Goal: Use online tool/utility: Utilize a website feature to perform a specific function

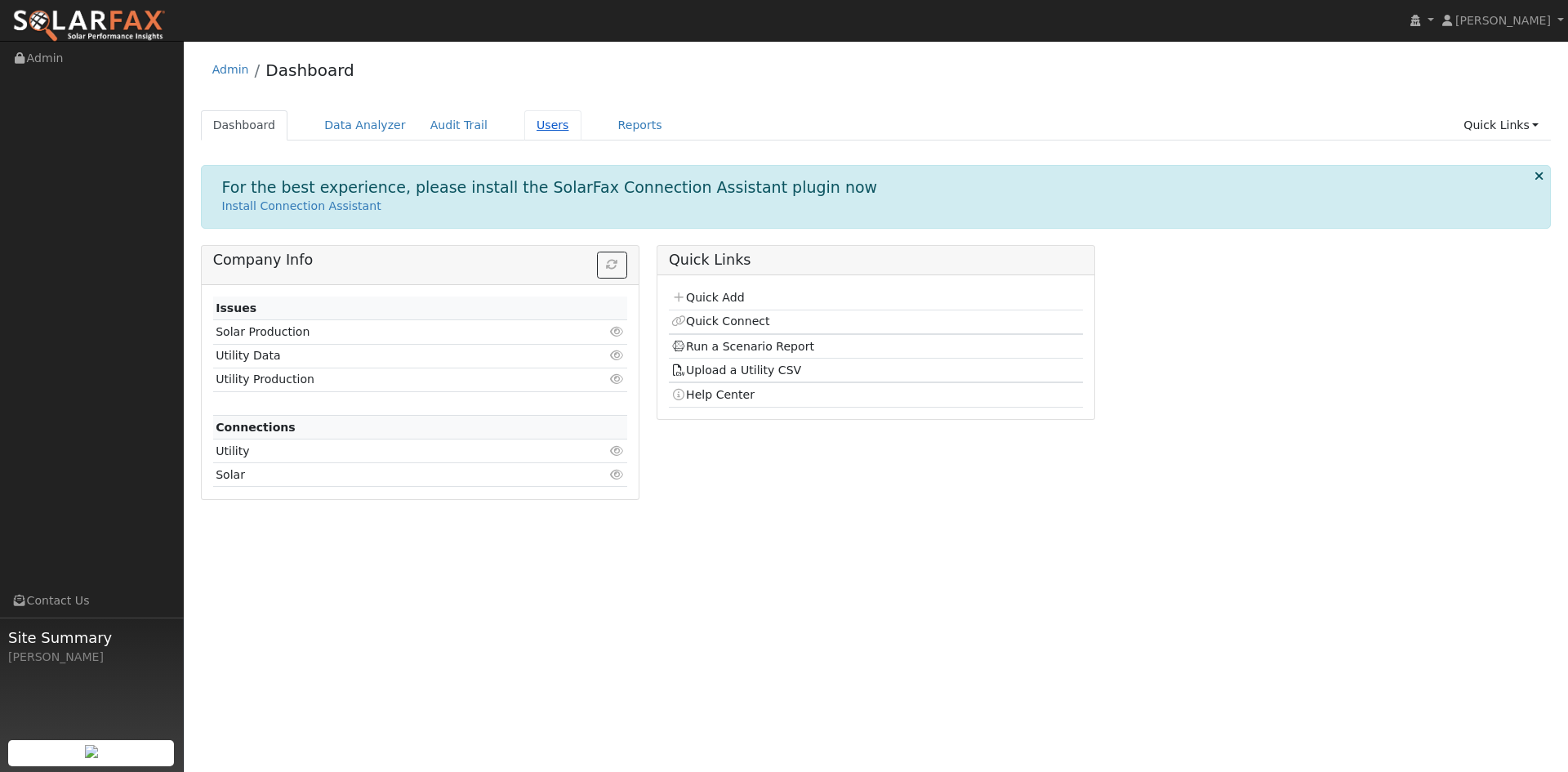
click at [533, 121] on link "Users" at bounding box center [553, 125] width 57 height 30
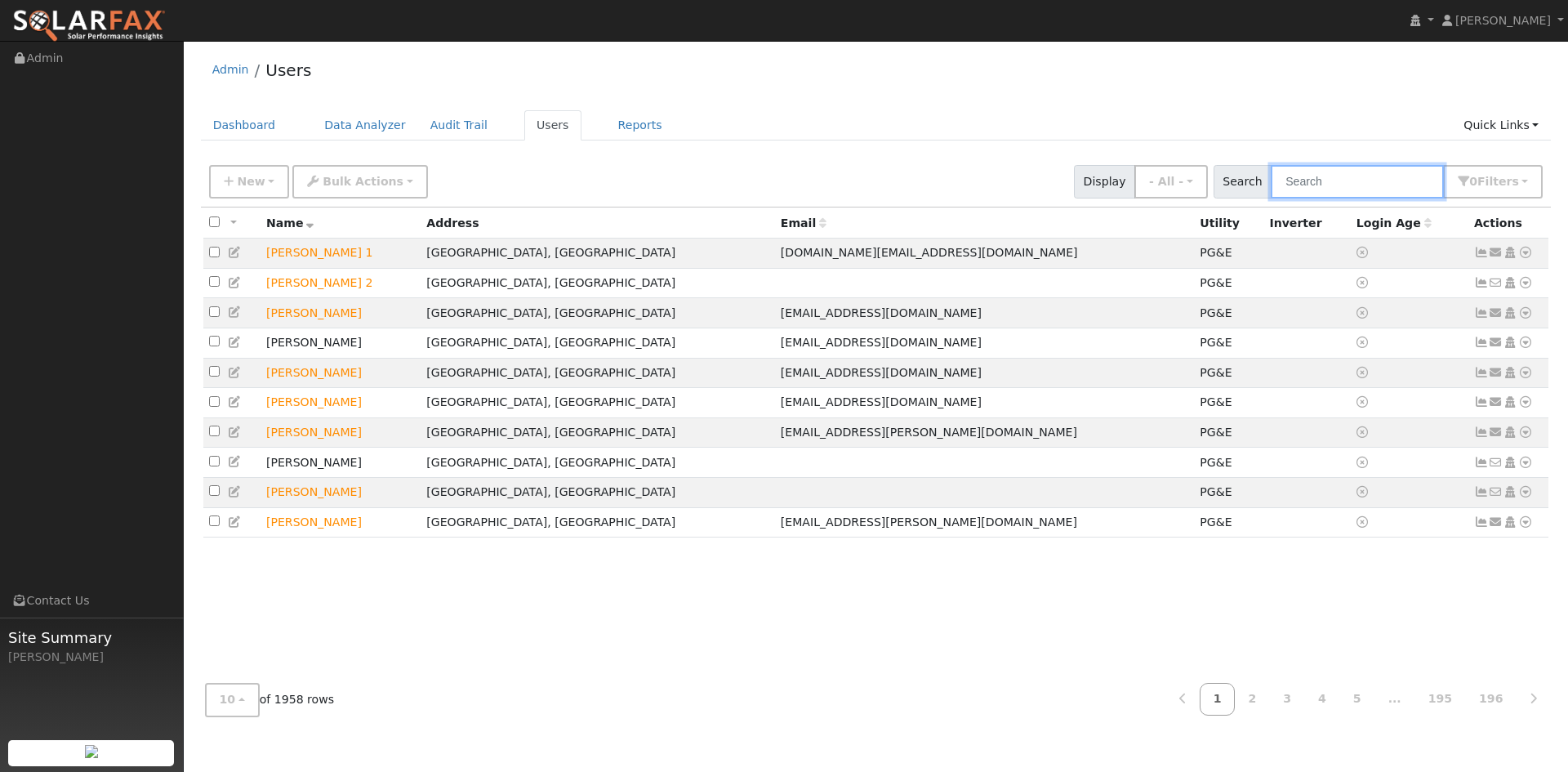
click at [1299, 179] on input "text" at bounding box center [1357, 182] width 173 height 33
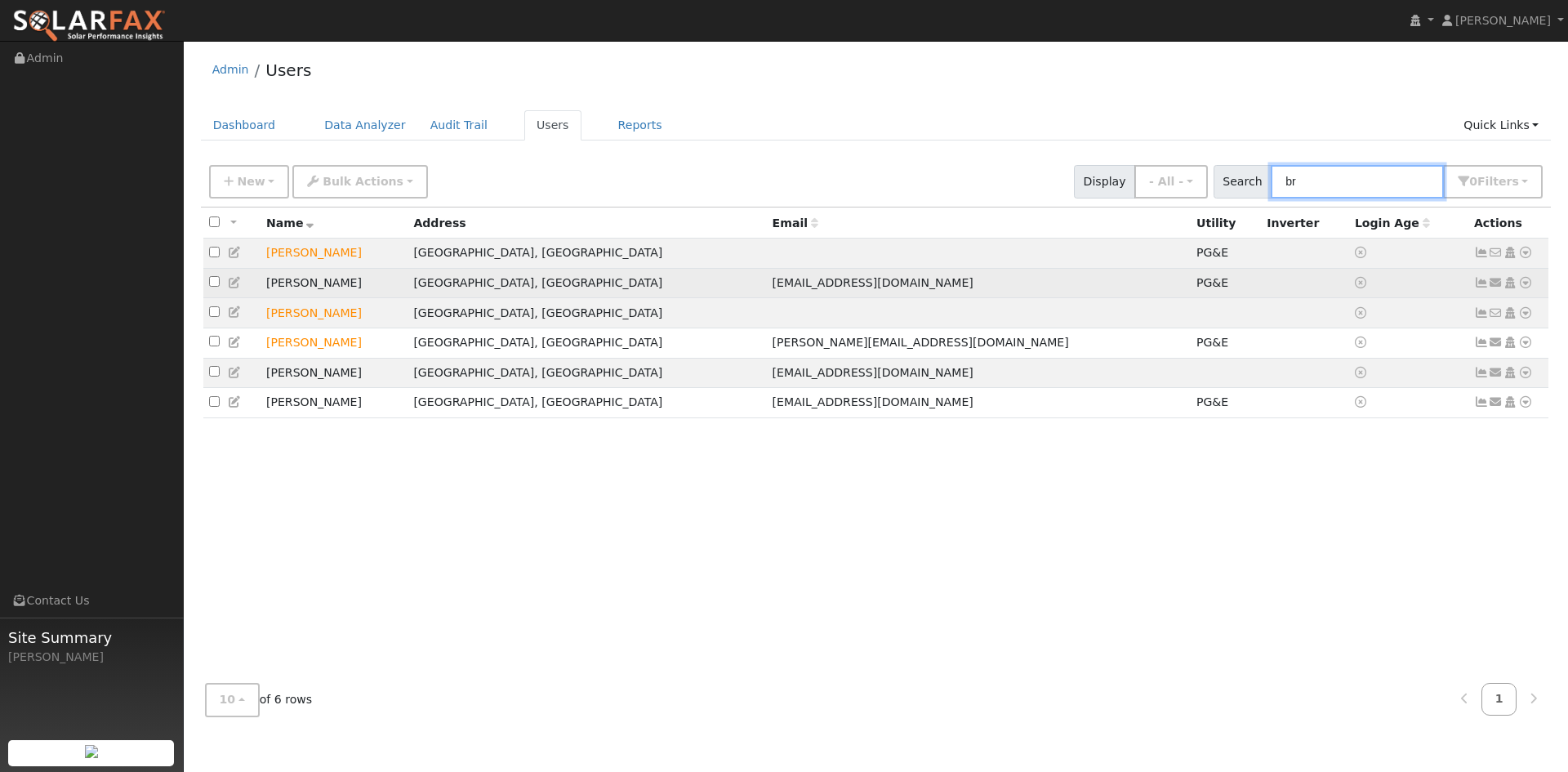
type input "b"
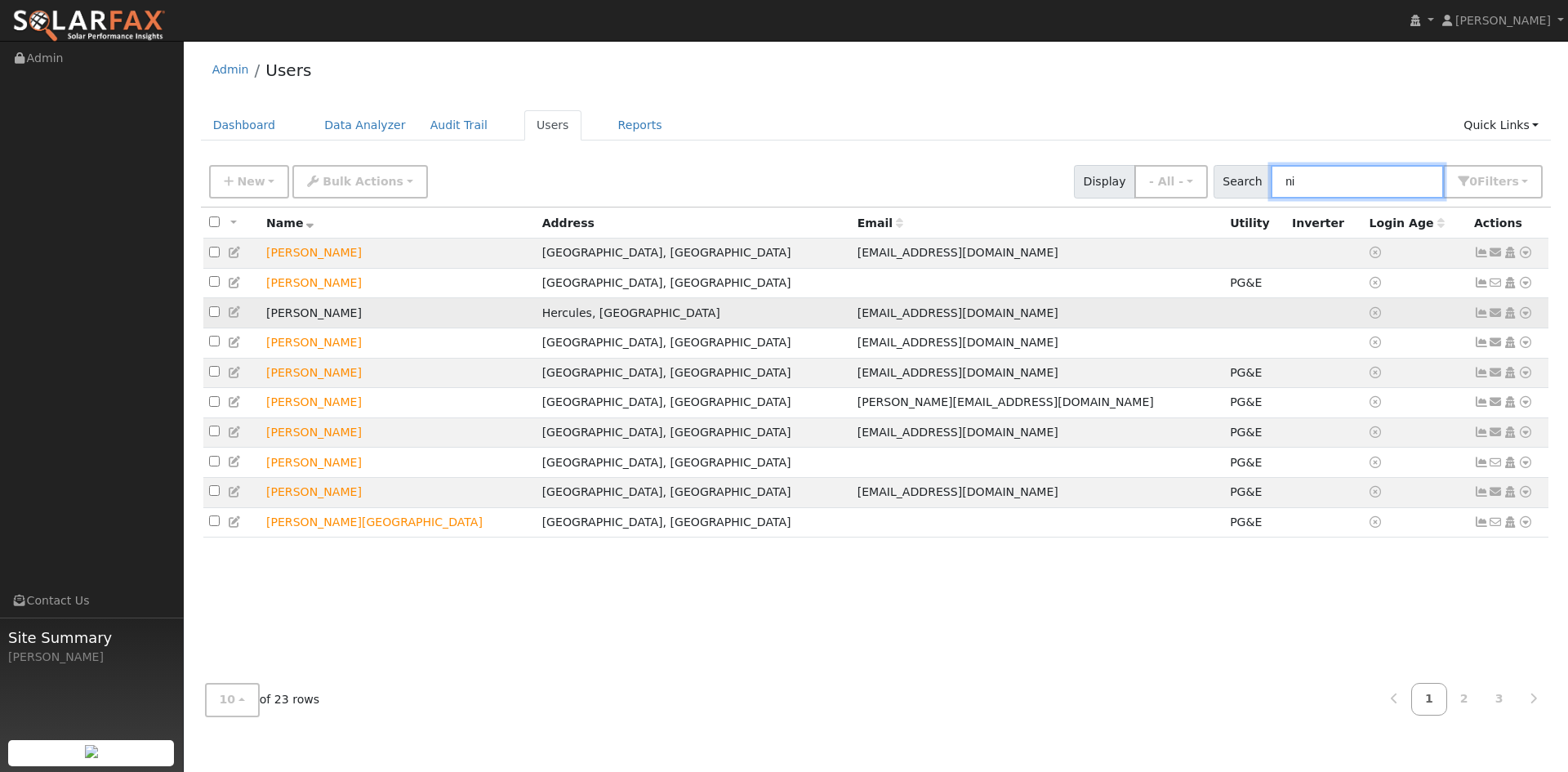
type input "n"
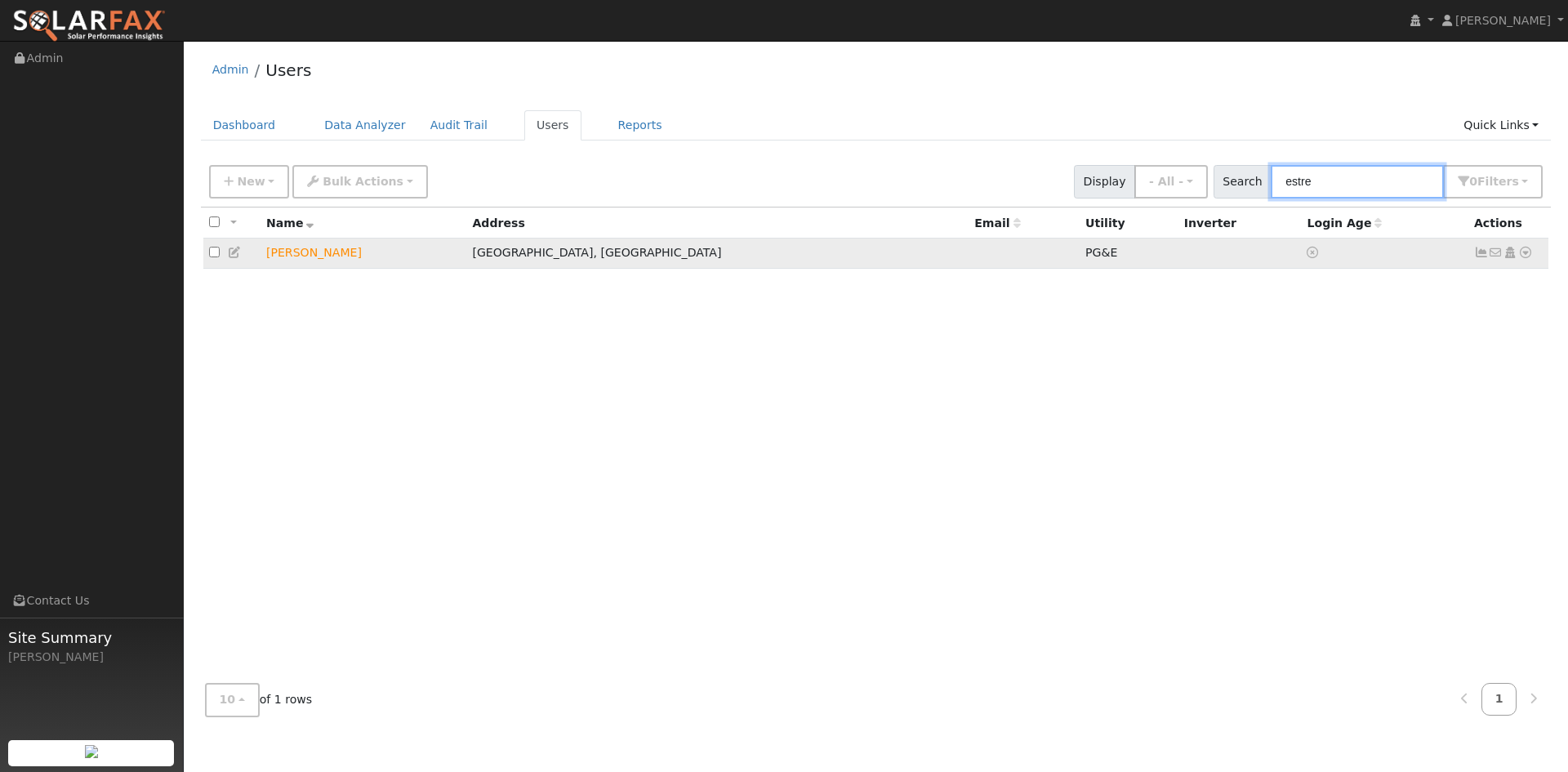
type input "estre"
click at [309, 258] on td "[PERSON_NAME]" at bounding box center [363, 254] width 206 height 30
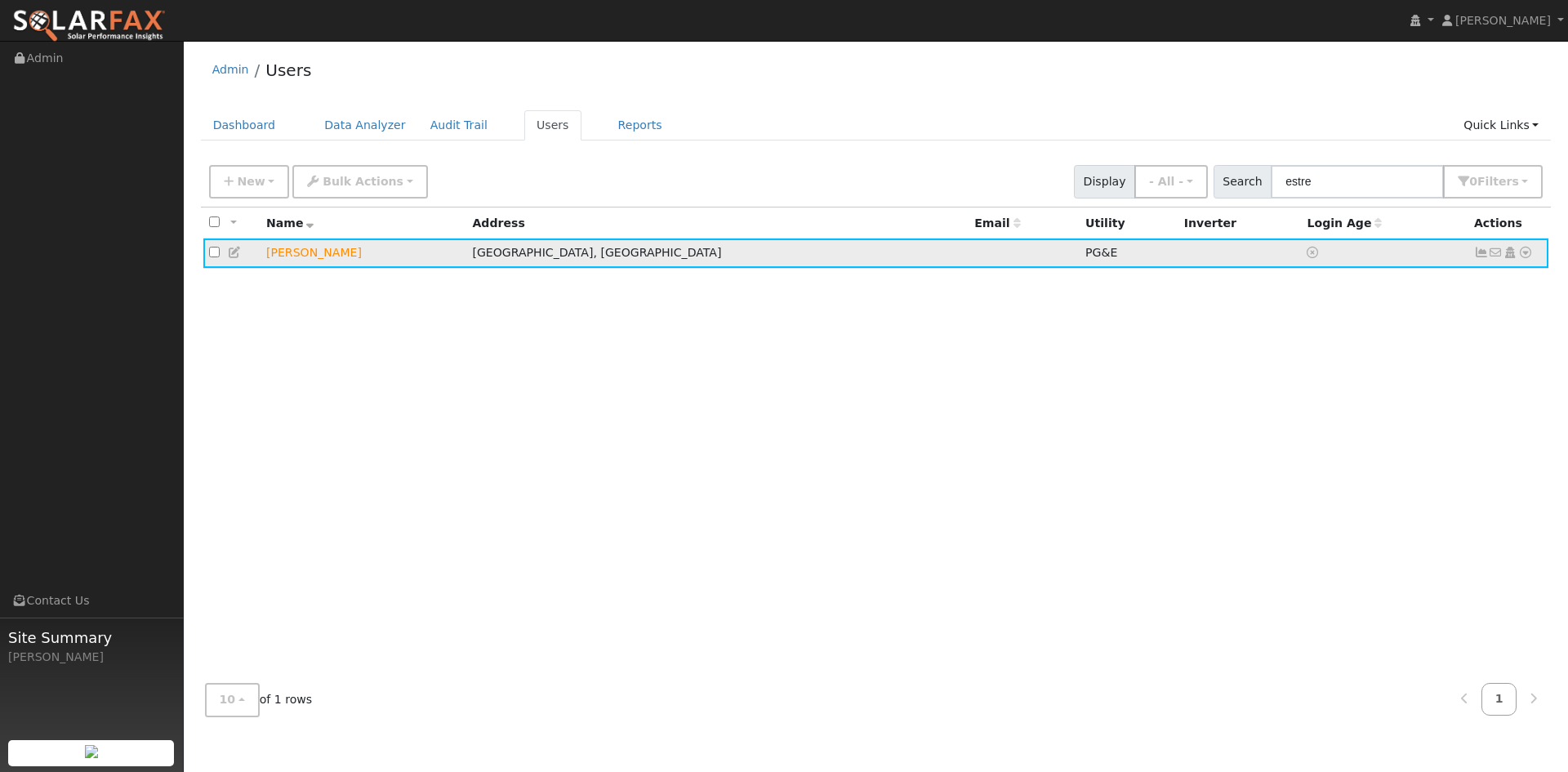
click at [290, 260] on td "[PERSON_NAME]" at bounding box center [363, 254] width 206 height 30
click at [213, 249] on input "checkbox" at bounding box center [214, 252] width 11 height 11
click at [1526, 257] on icon at bounding box center [1525, 252] width 15 height 11
click at [213, 256] on input "checkbox" at bounding box center [214, 252] width 11 height 11
checkbox input "false"
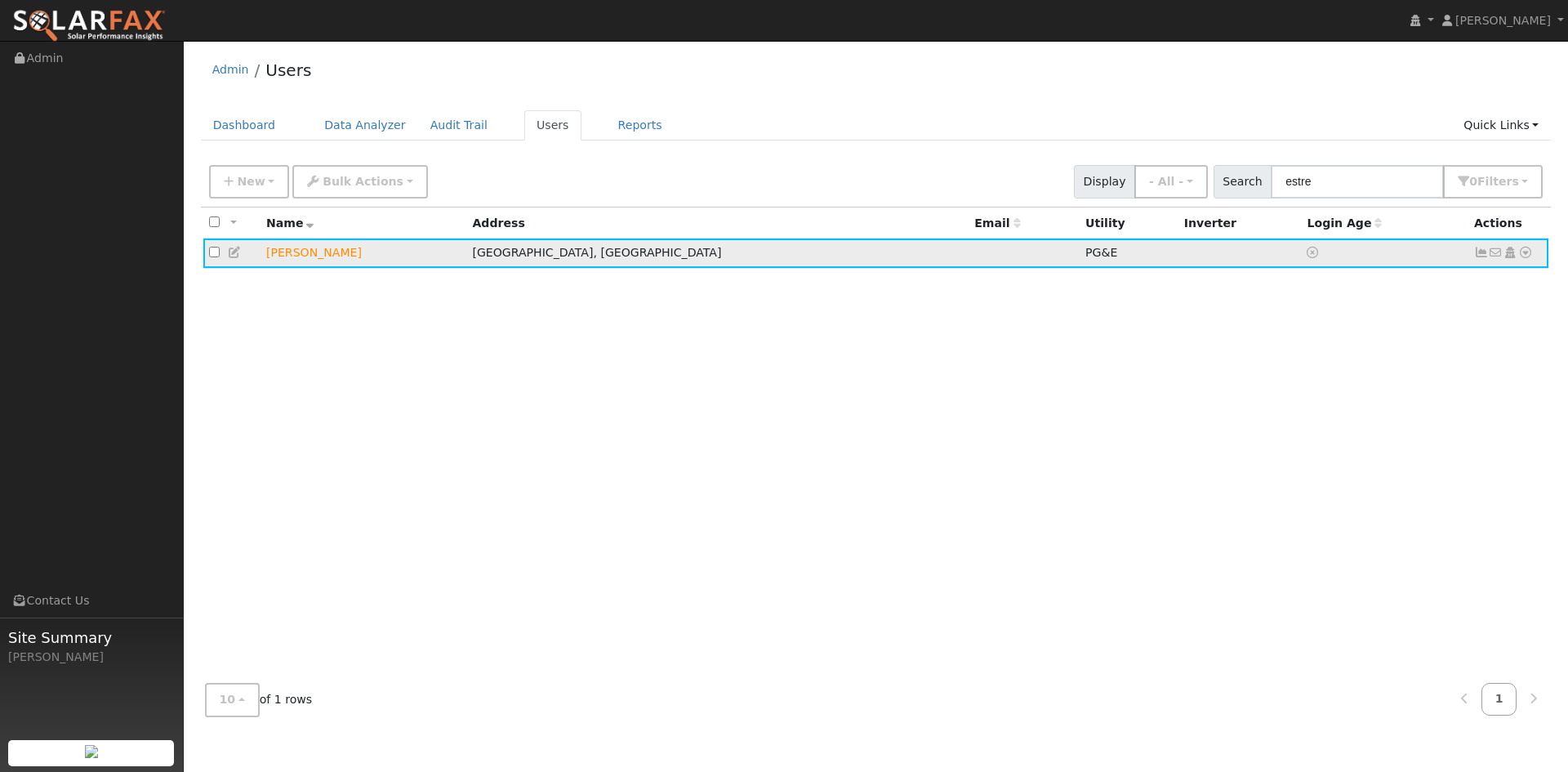
click at [1520, 256] on icon at bounding box center [1525, 252] width 15 height 11
click at [1486, 282] on link "Data Analyzer" at bounding box center [1471, 281] width 118 height 23
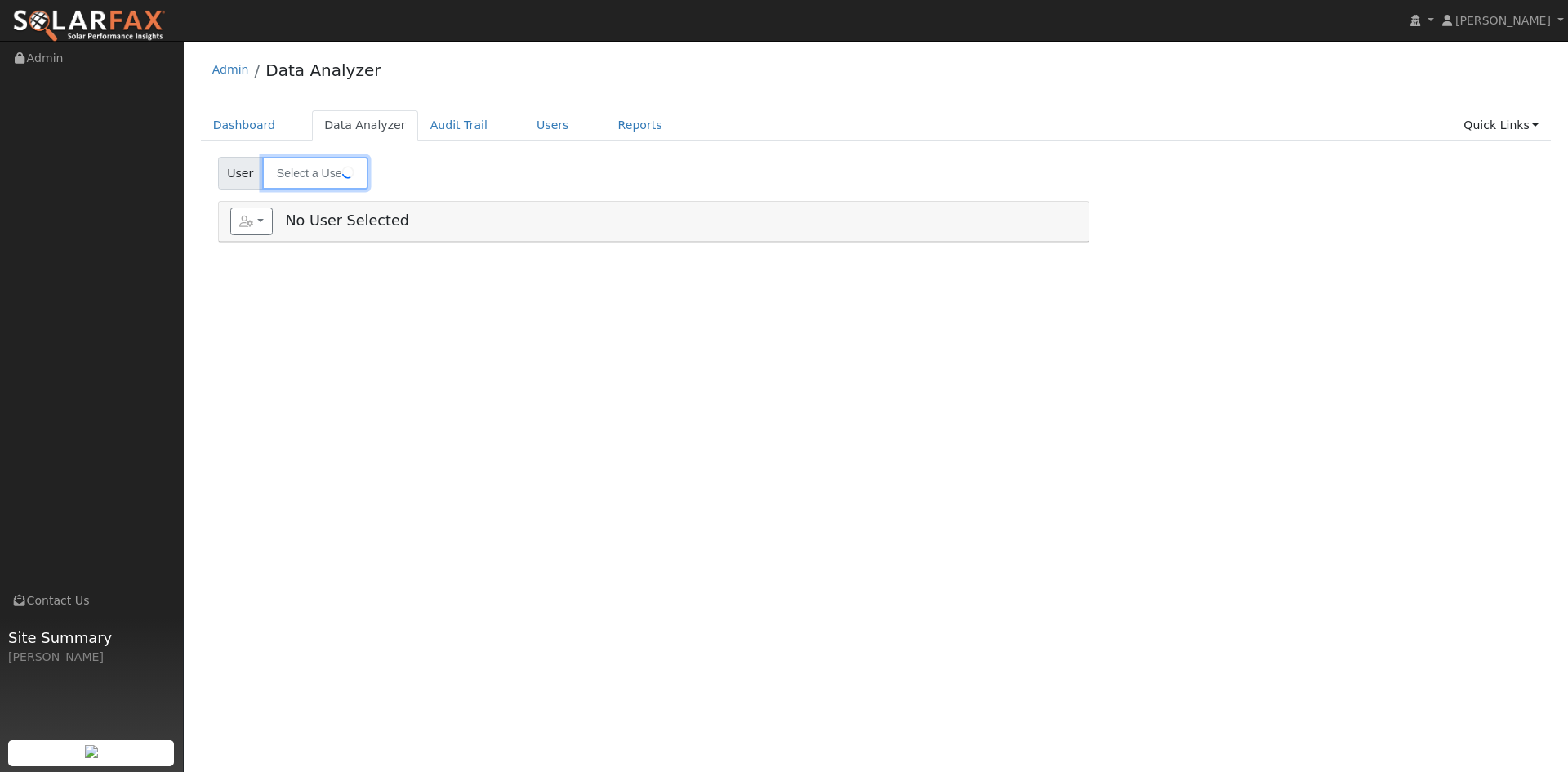
type input "[PERSON_NAME]"
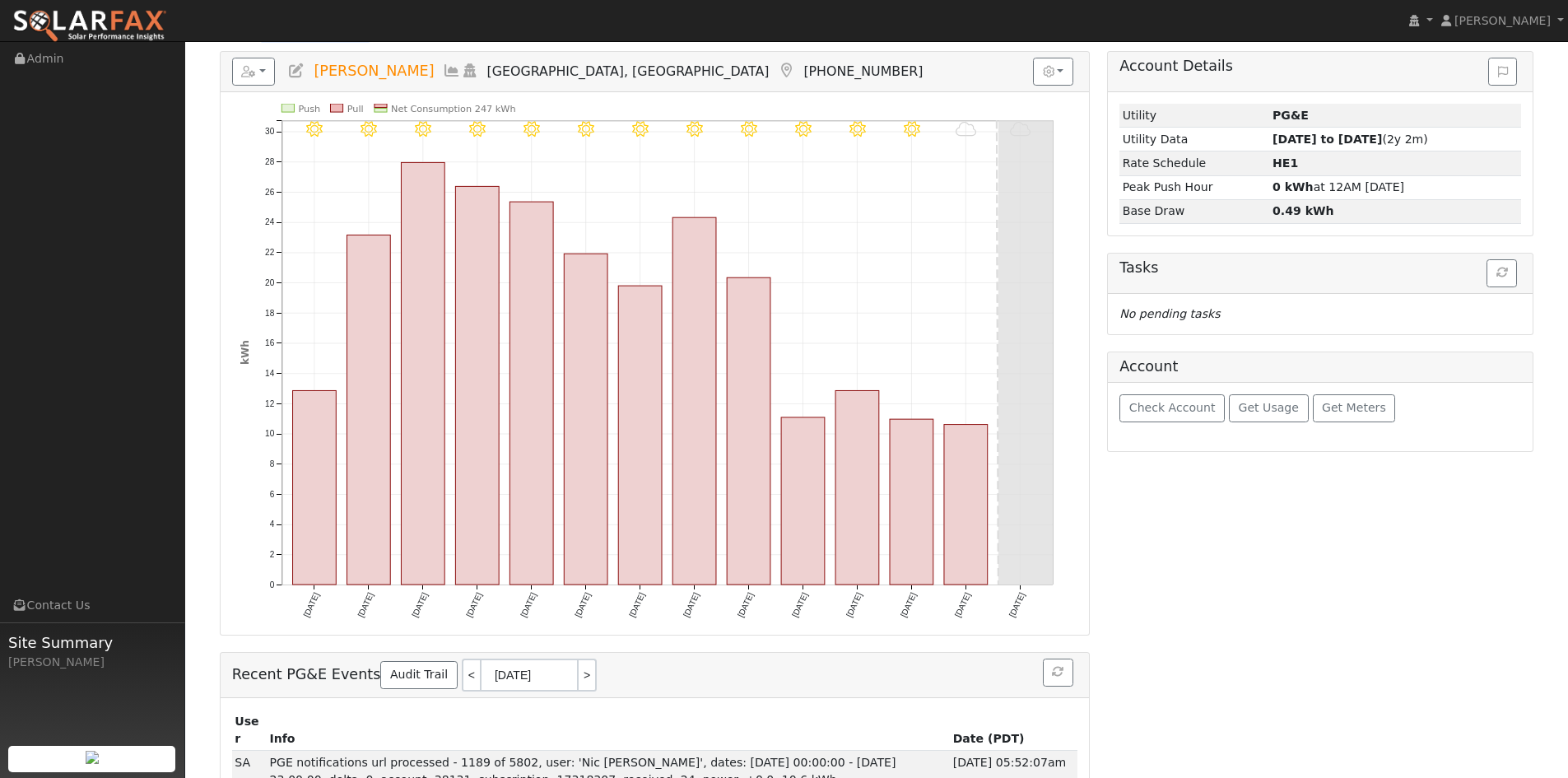
scroll to position [180, 0]
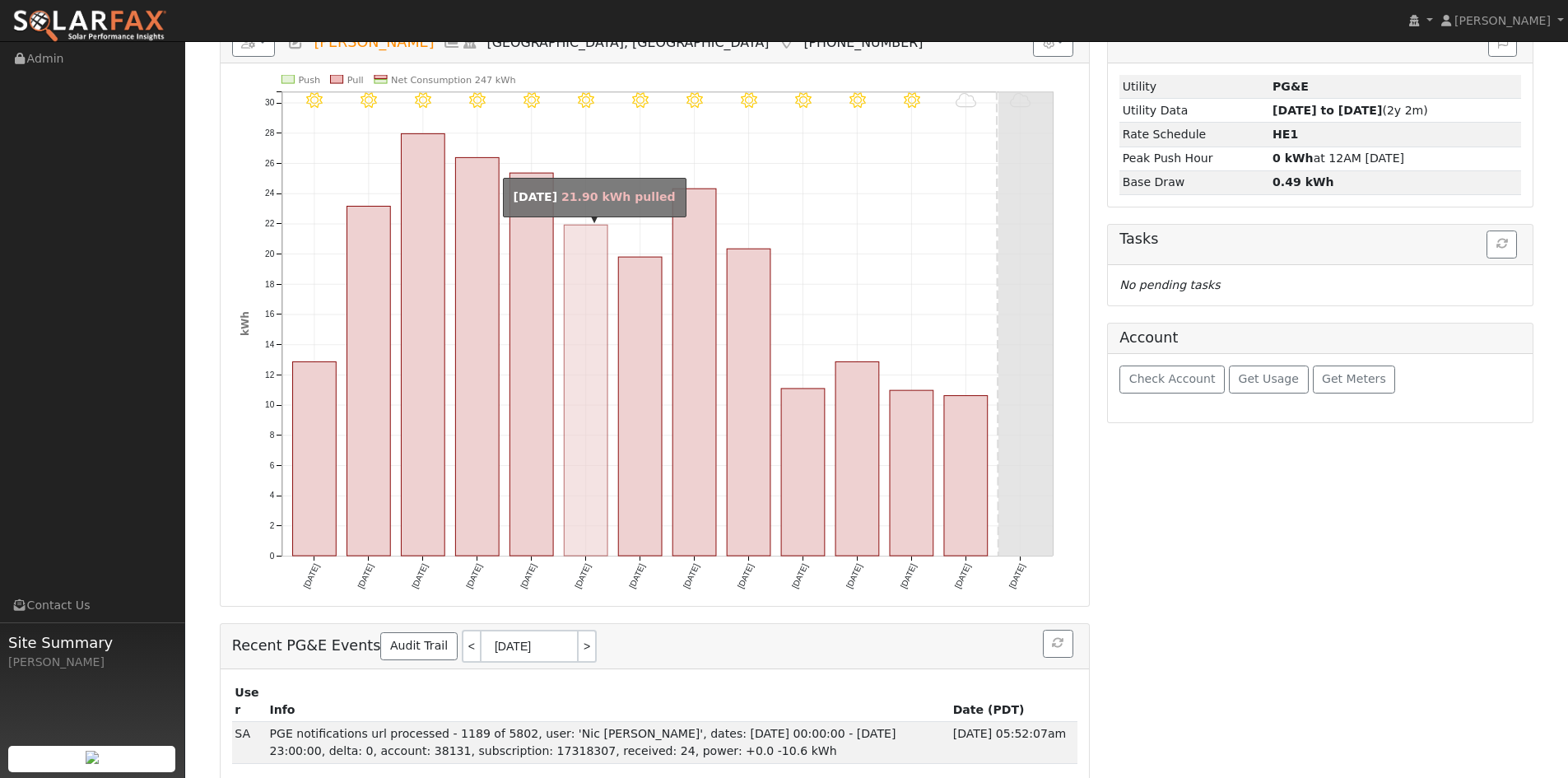
click at [584, 514] on rect "onclick=""" at bounding box center [585, 390] width 43 height 331
type input "09/24/2025"
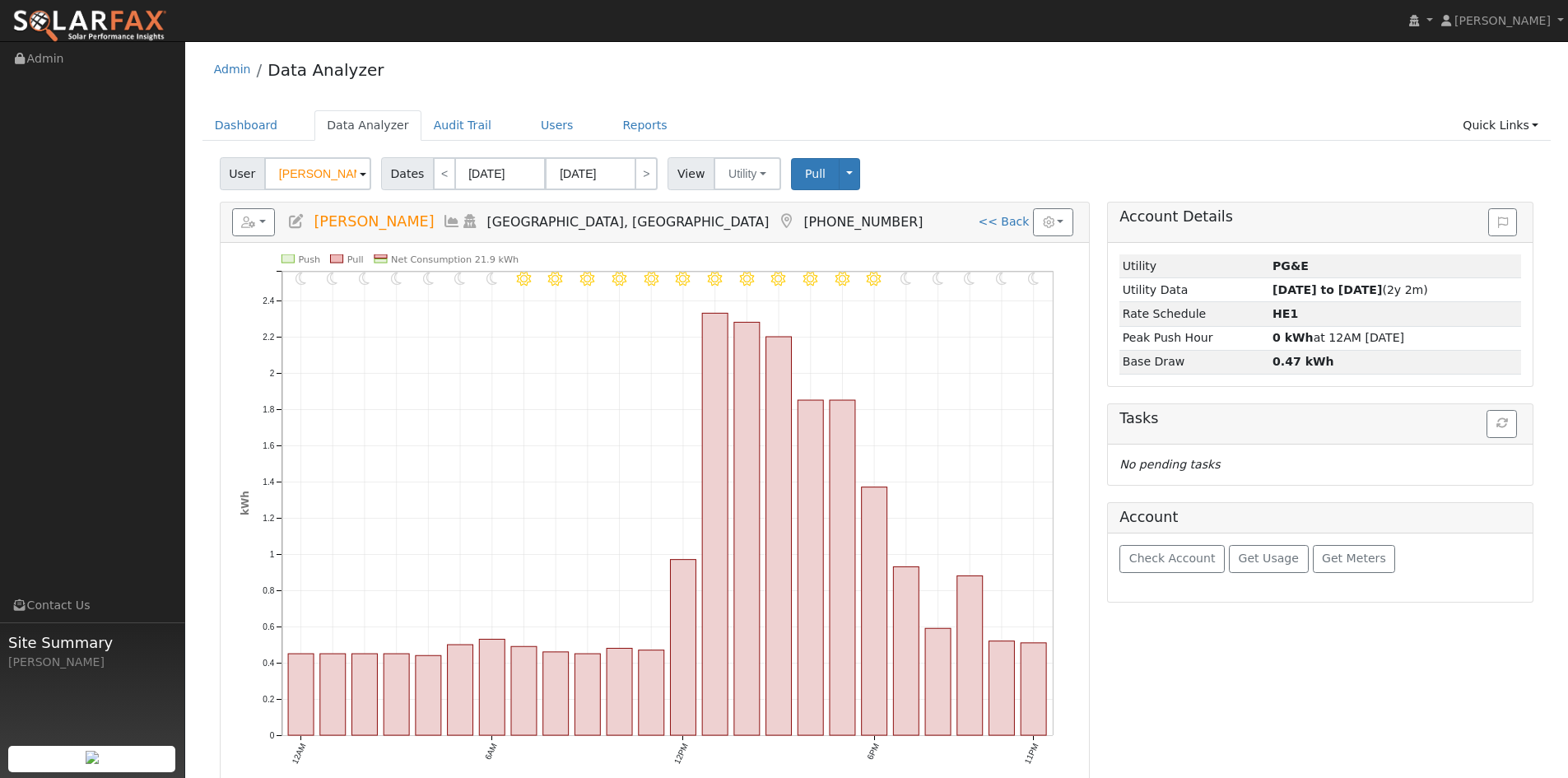
scroll to position [0, 0]
click at [1007, 223] on link "<< Back" at bounding box center [1004, 222] width 51 height 13
type input "09/19/2025"
type input "10/02/2025"
